Goal: Entertainment & Leisure: Consume media (video, audio)

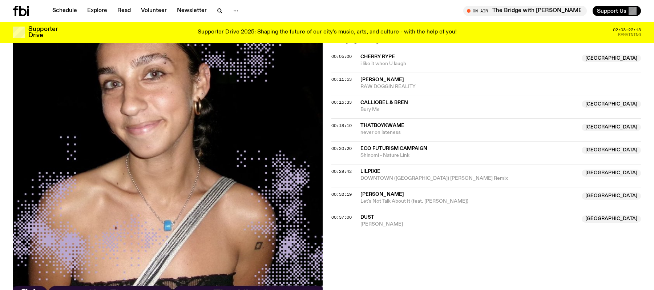
scroll to position [247, 0]
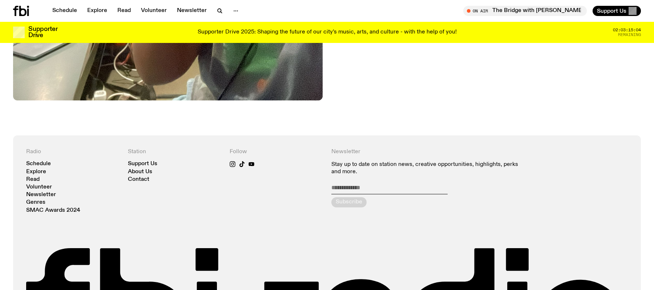
scroll to position [452, 0]
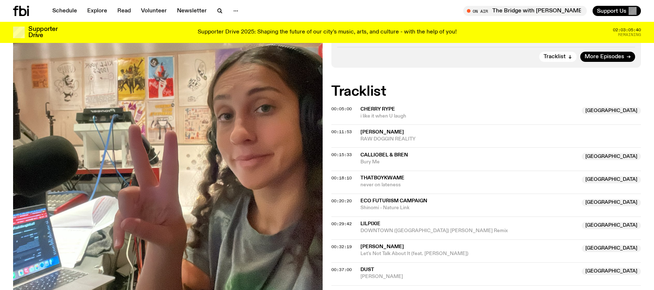
scroll to position [192, 0]
